Goal: Task Accomplishment & Management: Complete application form

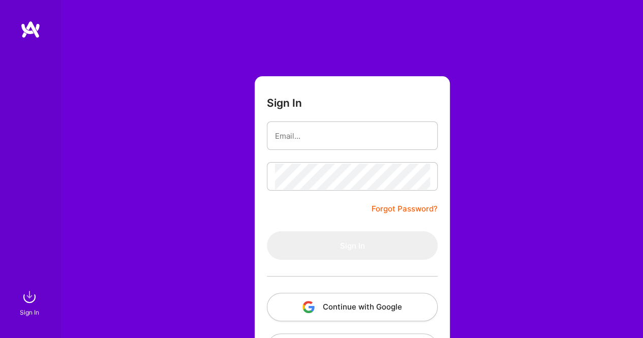
scroll to position [44, 0]
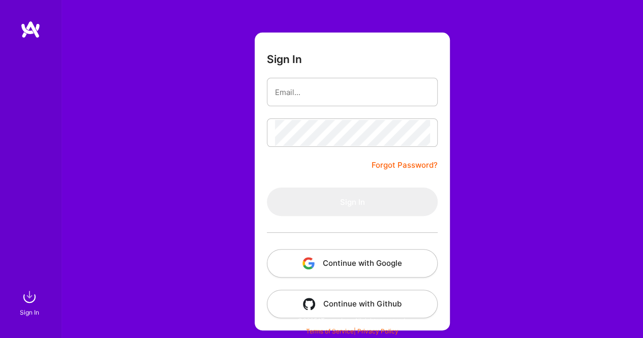
click at [335, 278] on form "Sign In Forgot Password? Sign In Continue with Google Continue with Github" at bounding box center [351, 182] width 195 height 298
click at [343, 260] on button "Continue with Google" at bounding box center [352, 263] width 171 height 28
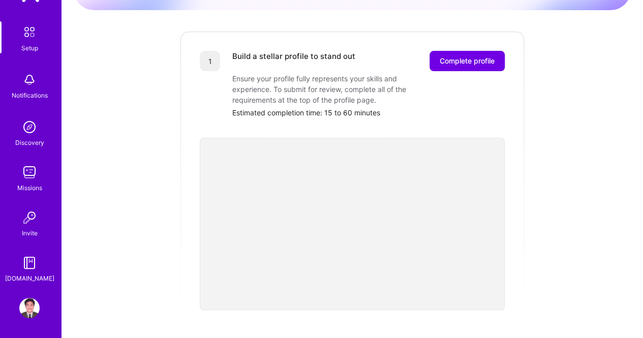
scroll to position [155, 0]
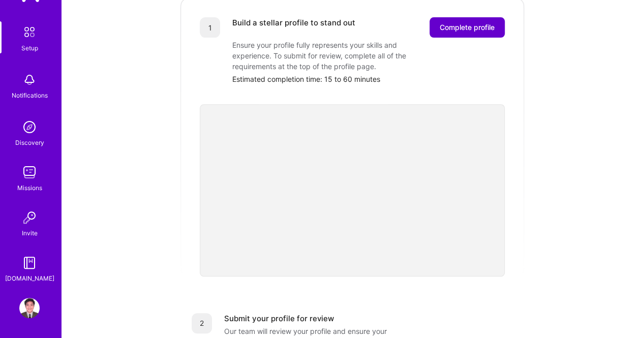
click at [461, 22] on span "Complete profile" at bounding box center [466, 27] width 55 height 10
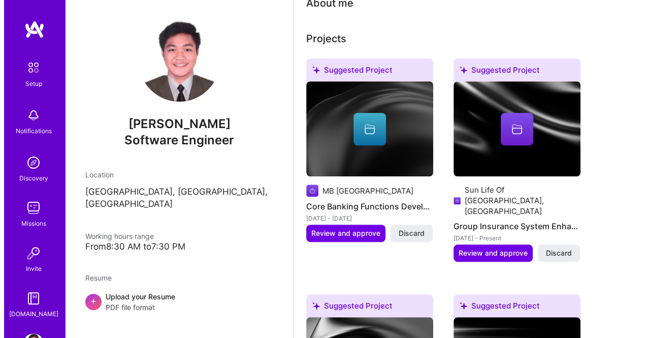
scroll to position [316, 0]
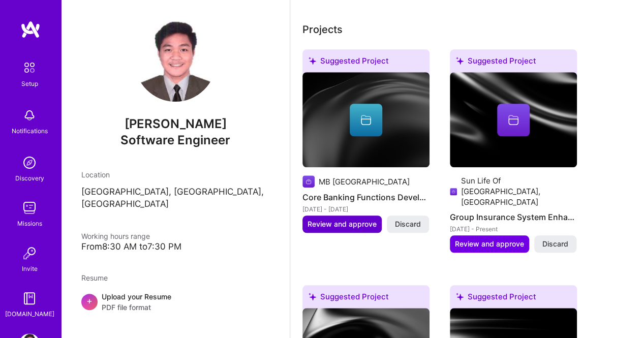
click at [354, 217] on button "Review and approve" at bounding box center [341, 223] width 79 height 17
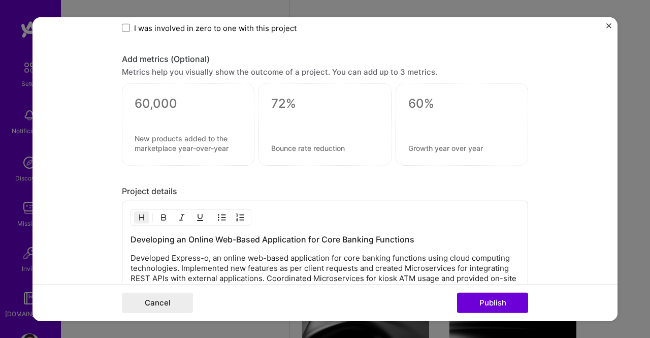
scroll to position [1155, 0]
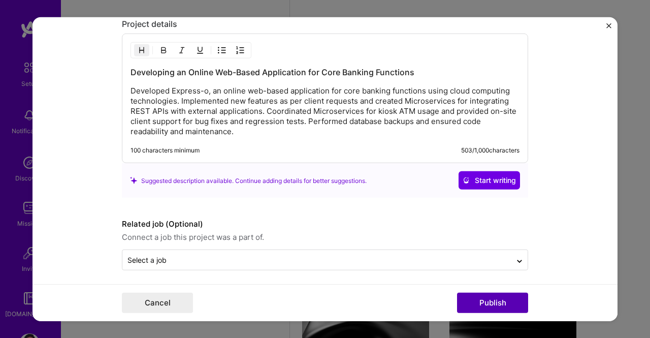
click at [459, 296] on button "Publish" at bounding box center [492, 303] width 71 height 20
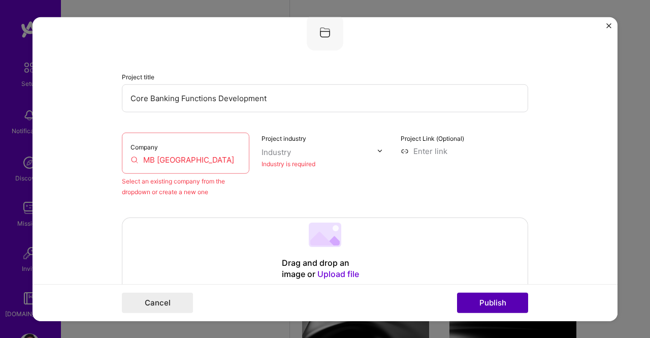
scroll to position [67, 0]
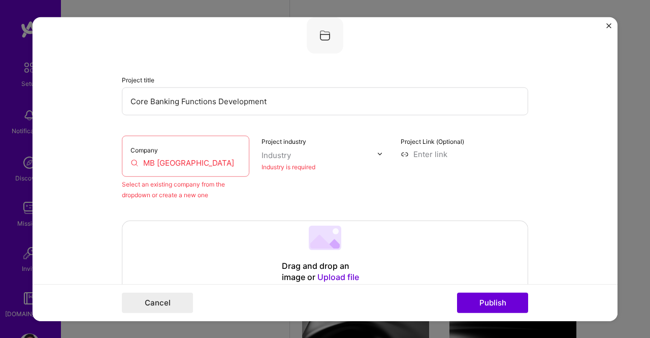
click at [216, 158] on input "MB [GEOGRAPHIC_DATA]" at bounding box center [186, 162] width 110 height 11
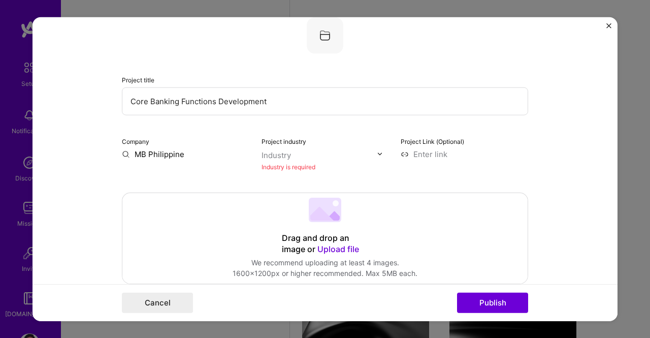
type input "MB [GEOGRAPHIC_DATA]"
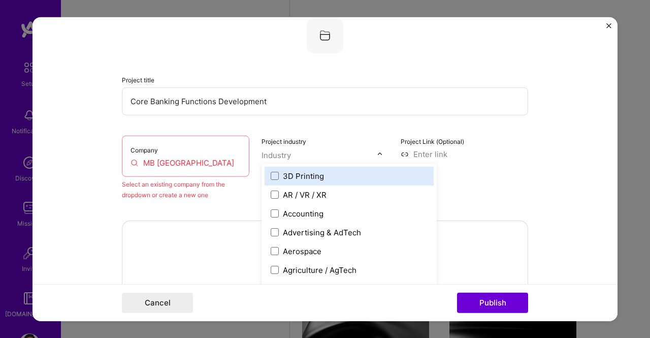
click at [311, 156] on input "text" at bounding box center [320, 154] width 116 height 11
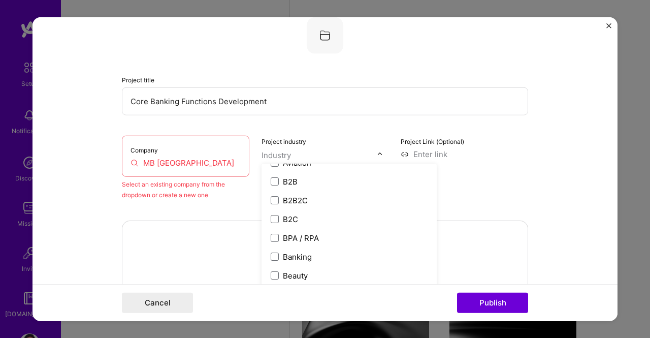
scroll to position [277, 0]
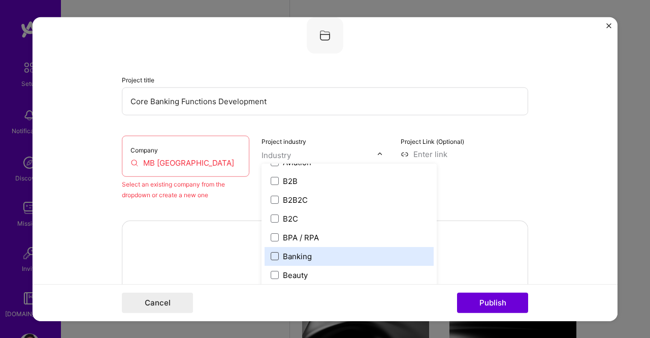
click at [273, 252] on span at bounding box center [275, 256] width 8 height 8
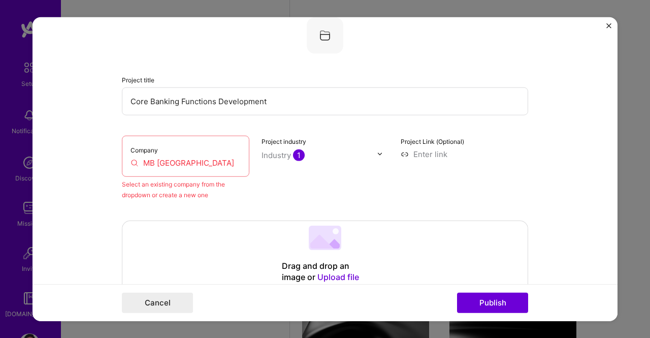
click at [550, 179] on form "Editing suggested project This project is suggested based on your LinkedIn, res…" at bounding box center [325, 169] width 585 height 304
click at [502, 305] on button "Publish" at bounding box center [492, 303] width 71 height 20
